Goal: Contribute content: Add original content to the website for others to see

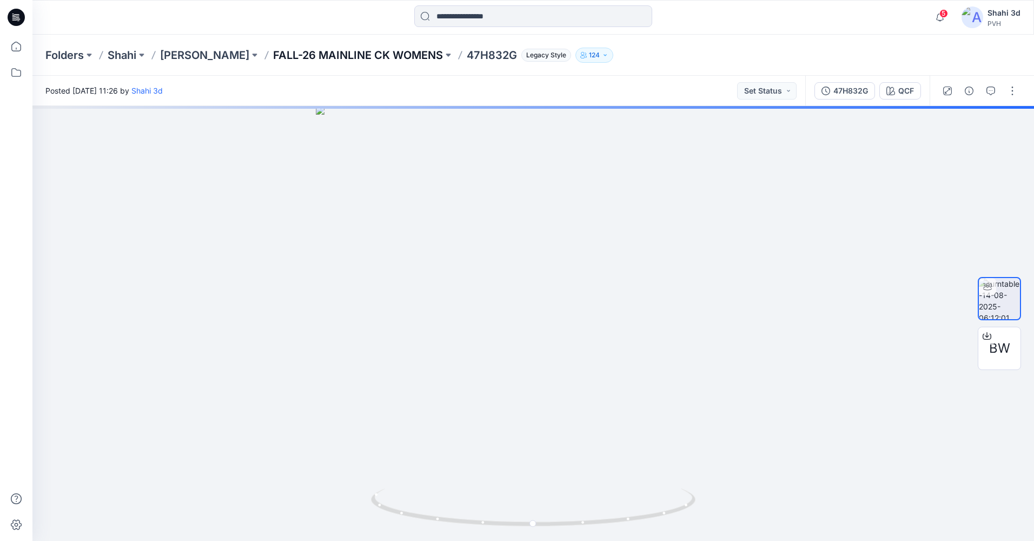
click at [361, 56] on p "FALL-26 MAINLINE CK WOMENS" at bounding box center [358, 55] width 170 height 15
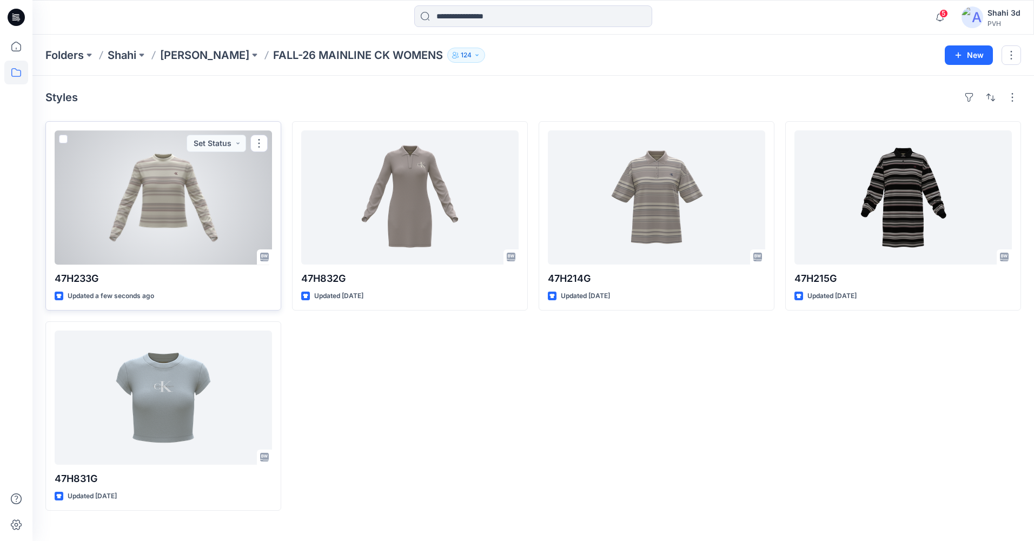
click at [180, 202] on div at bounding box center [163, 197] width 217 height 134
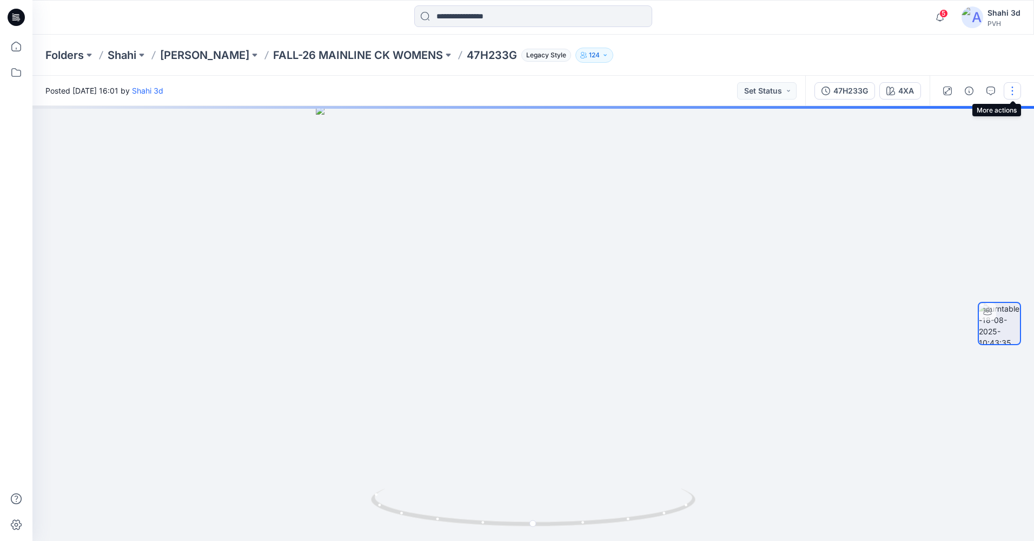
click at [1014, 89] on button "button" at bounding box center [1012, 90] width 17 height 17
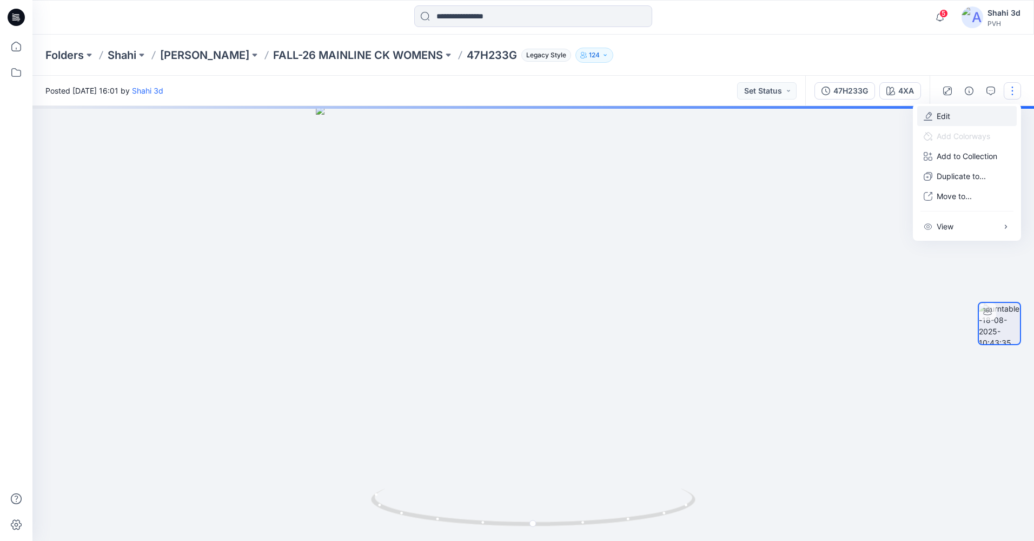
click at [958, 120] on button "Edit" at bounding box center [968, 116] width 100 height 20
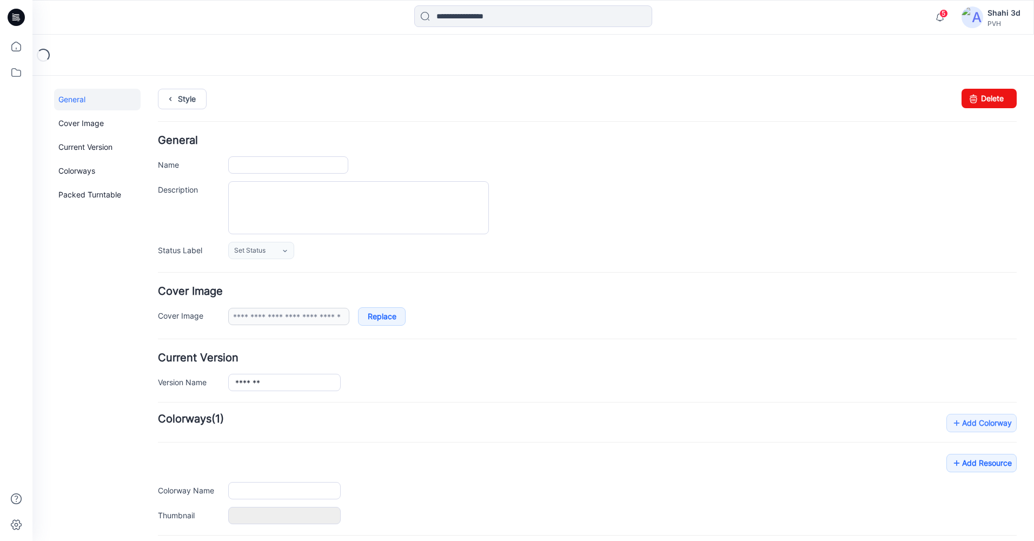
type input "*******"
type input "***"
type input "**********"
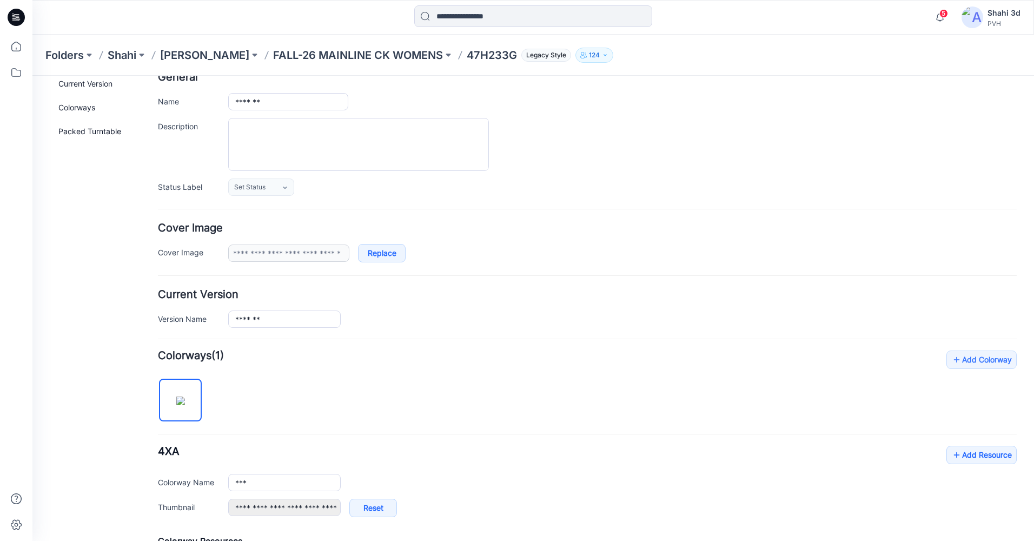
scroll to position [228, 0]
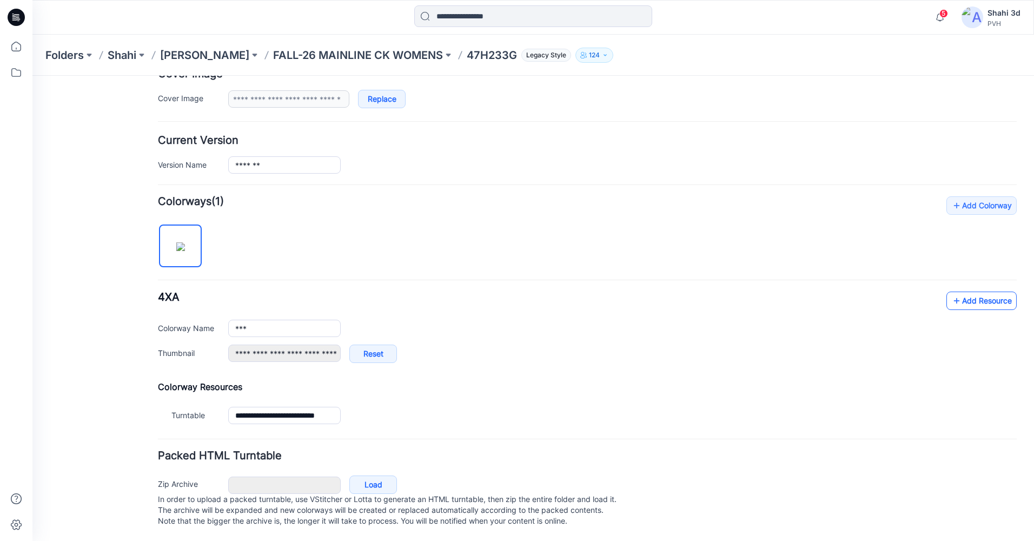
click at [963, 292] on link "Add Resource" at bounding box center [982, 301] width 70 height 18
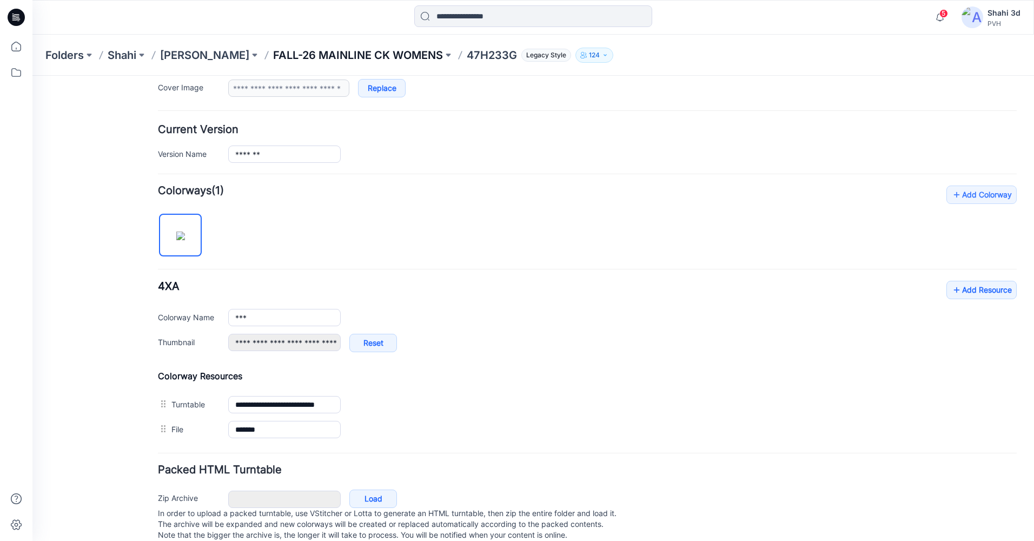
click at [332, 52] on p "FALL-26 MAINLINE CK WOMENS" at bounding box center [358, 55] width 170 height 15
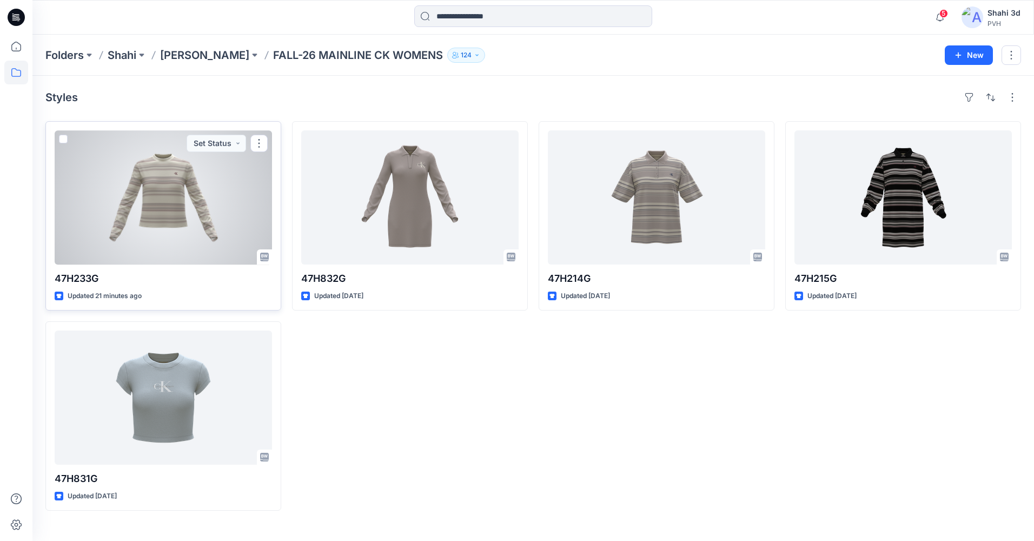
click at [219, 184] on div at bounding box center [163, 197] width 217 height 134
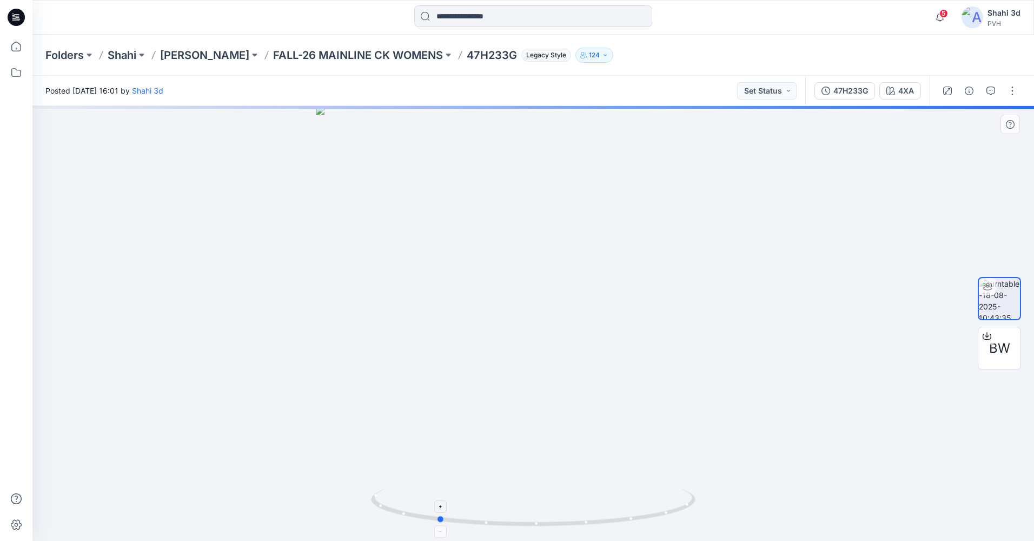
drag, startPoint x: 669, startPoint y: 521, endPoint x: 573, endPoint y: 516, distance: 95.9
click at [573, 516] on icon at bounding box center [534, 509] width 327 height 41
drag, startPoint x: 507, startPoint y: 417, endPoint x: 570, endPoint y: 192, distance: 233.3
drag, startPoint x: 576, startPoint y: 334, endPoint x: 581, endPoint y: 428, distance: 94.3
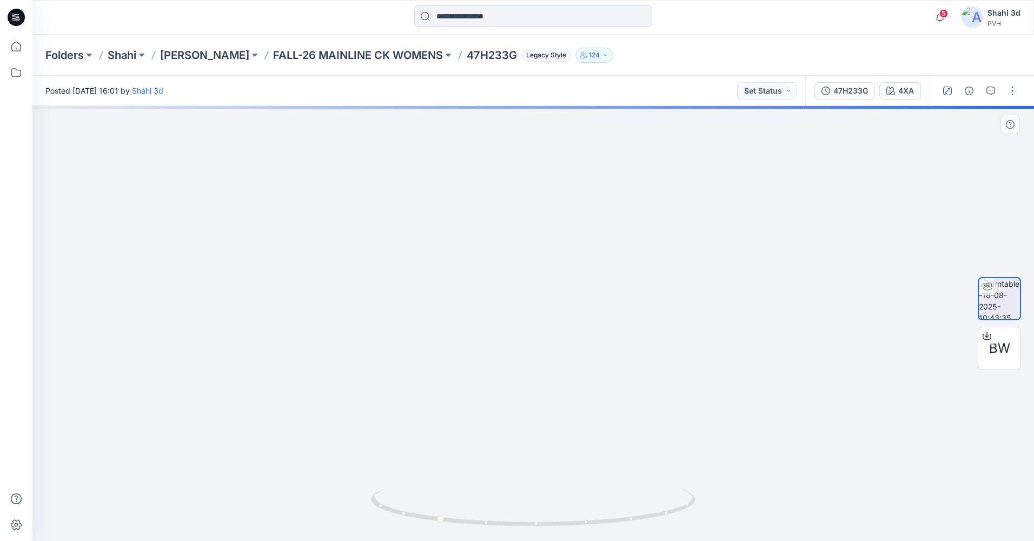
drag, startPoint x: 430, startPoint y: 365, endPoint x: 540, endPoint y: 369, distance: 110.4
click at [540, 369] on div at bounding box center [533, 323] width 1002 height 435
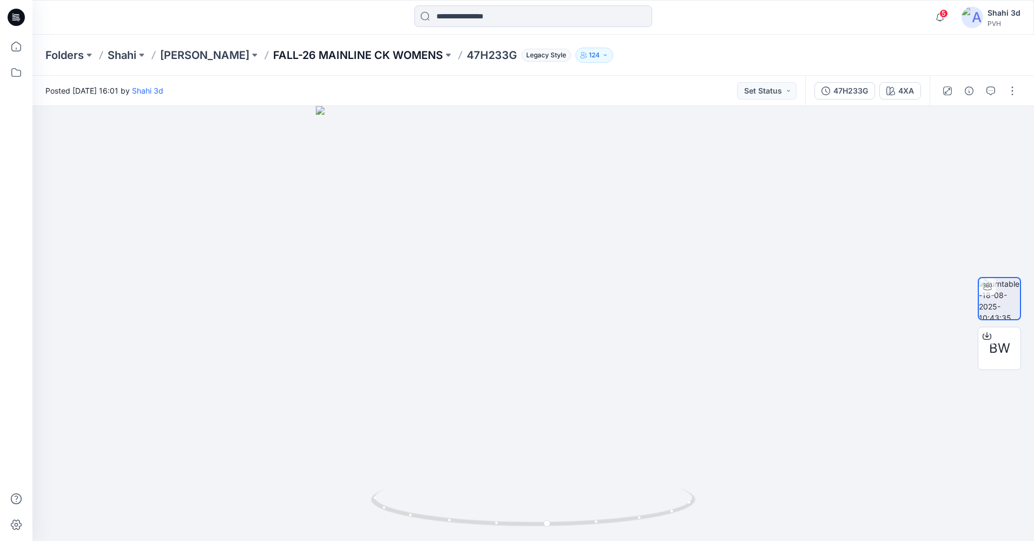
click at [331, 55] on p "FALL-26 MAINLINE CK WOMENS" at bounding box center [358, 55] width 170 height 15
